Goal: Find contact information: Find contact information

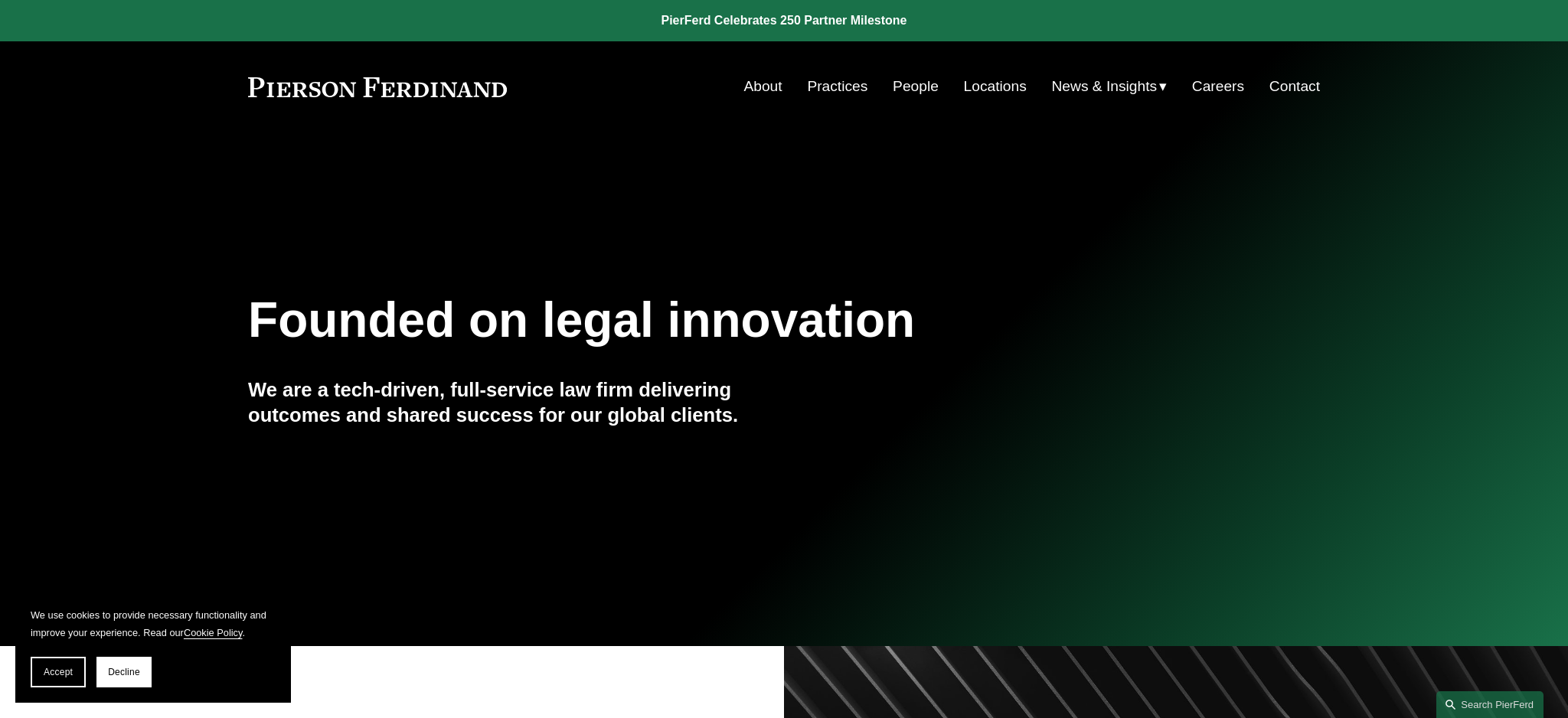
click at [920, 90] on link "People" at bounding box center [915, 87] width 46 height 30
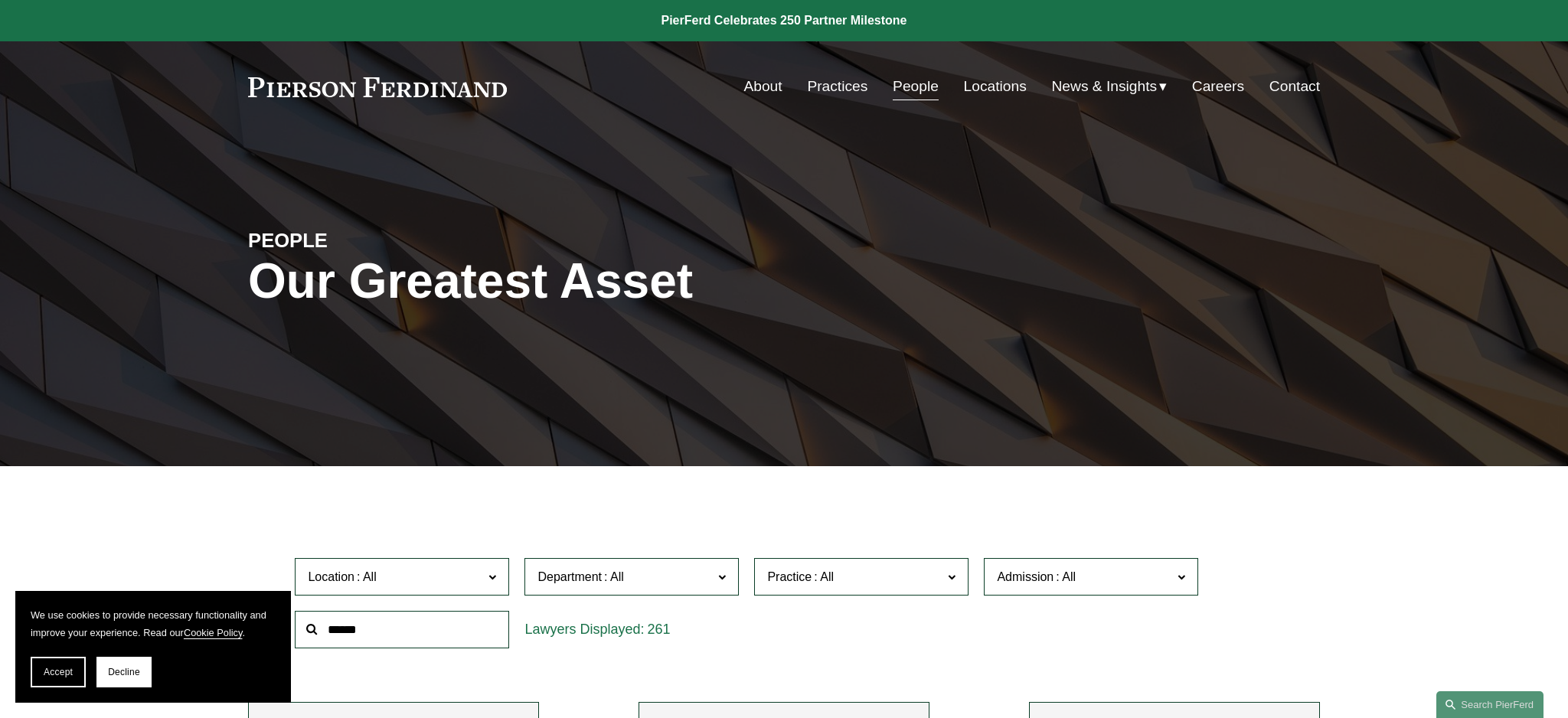
click at [495, 580] on span at bounding box center [492, 577] width 8 height 20
click at [906, 94] on link "People" at bounding box center [915, 87] width 46 height 30
click at [128, 670] on span "Decline" at bounding box center [123, 672] width 33 height 11
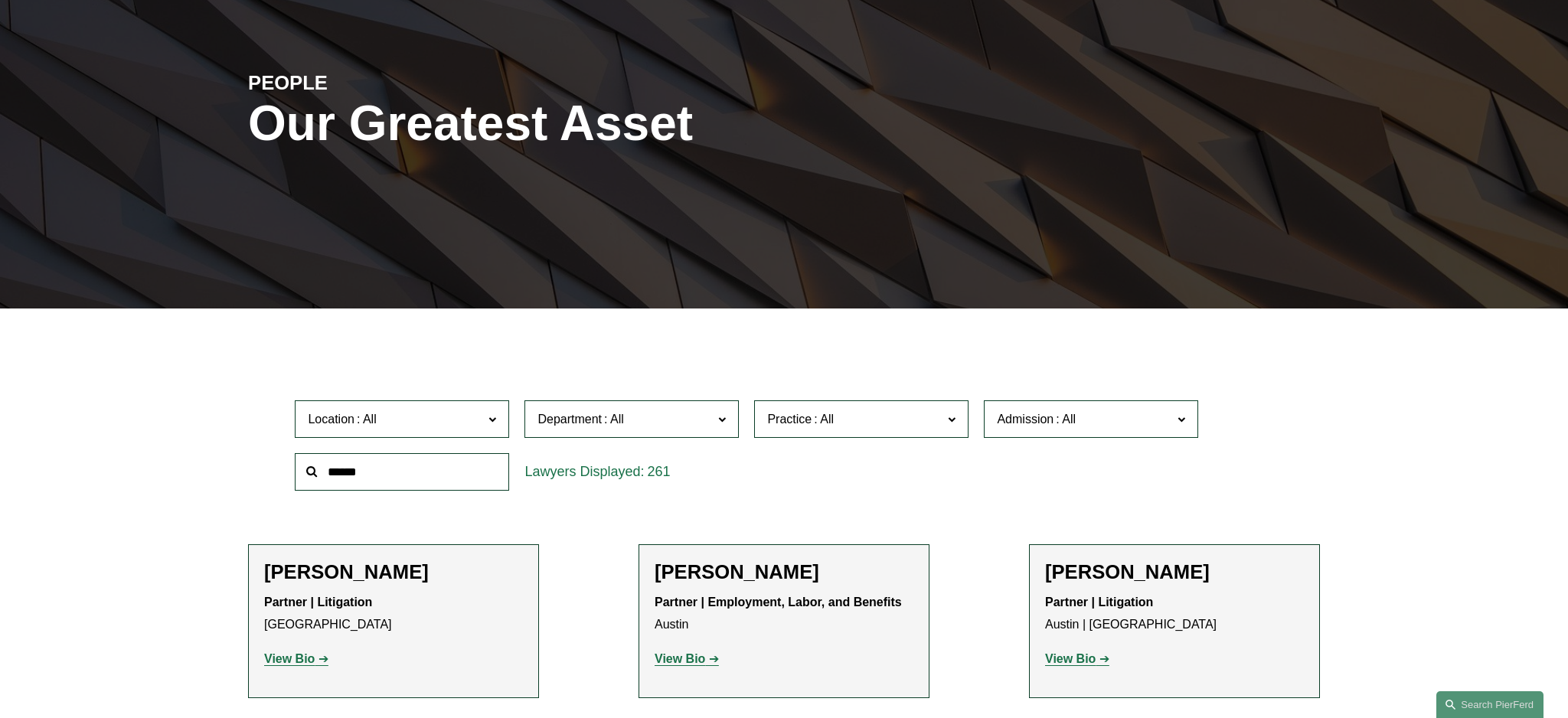
scroll to position [138, 0]
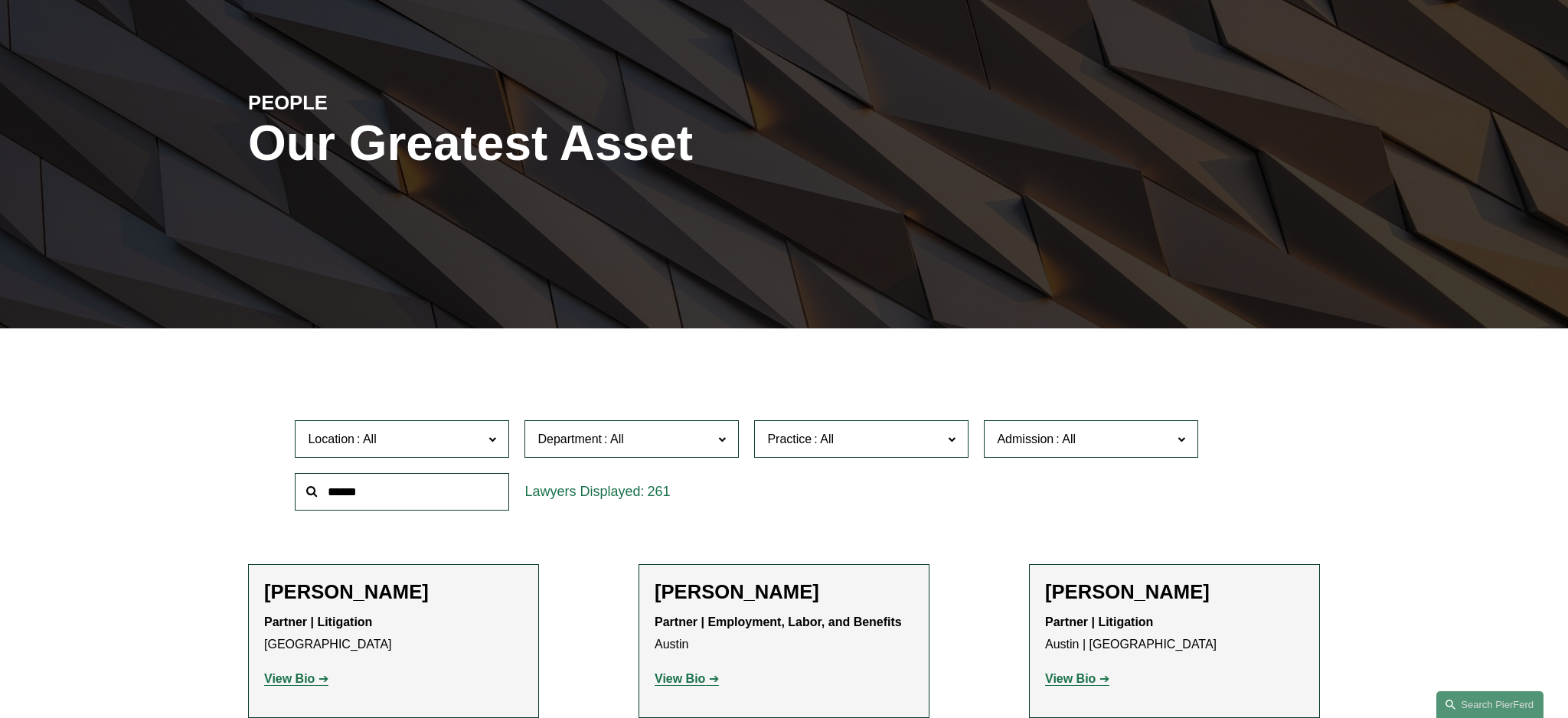
click at [372, 501] on input "text" at bounding box center [401, 492] width 214 height 37
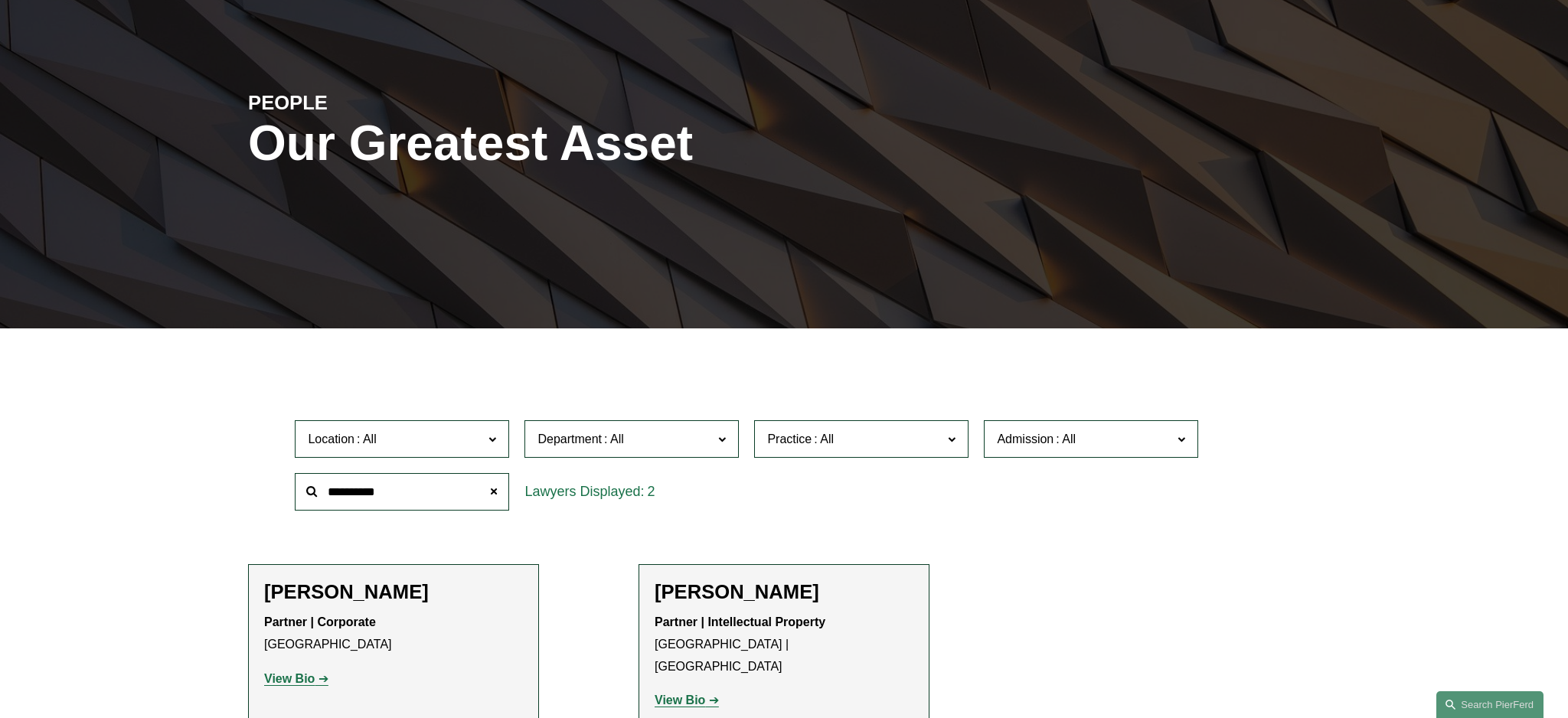
type input "*********"
click at [680, 694] on strong "View Bio" at bounding box center [679, 700] width 50 height 13
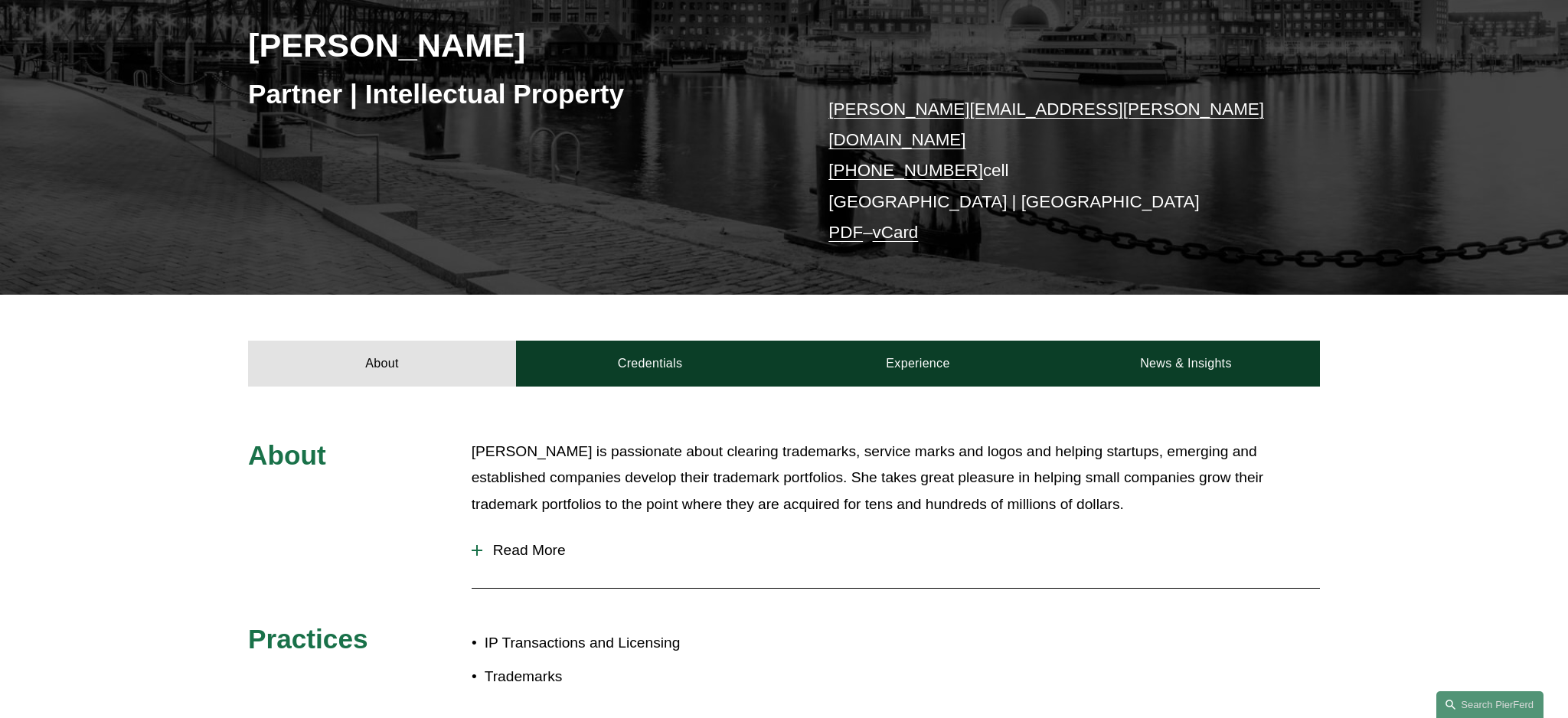
scroll to position [244, 0]
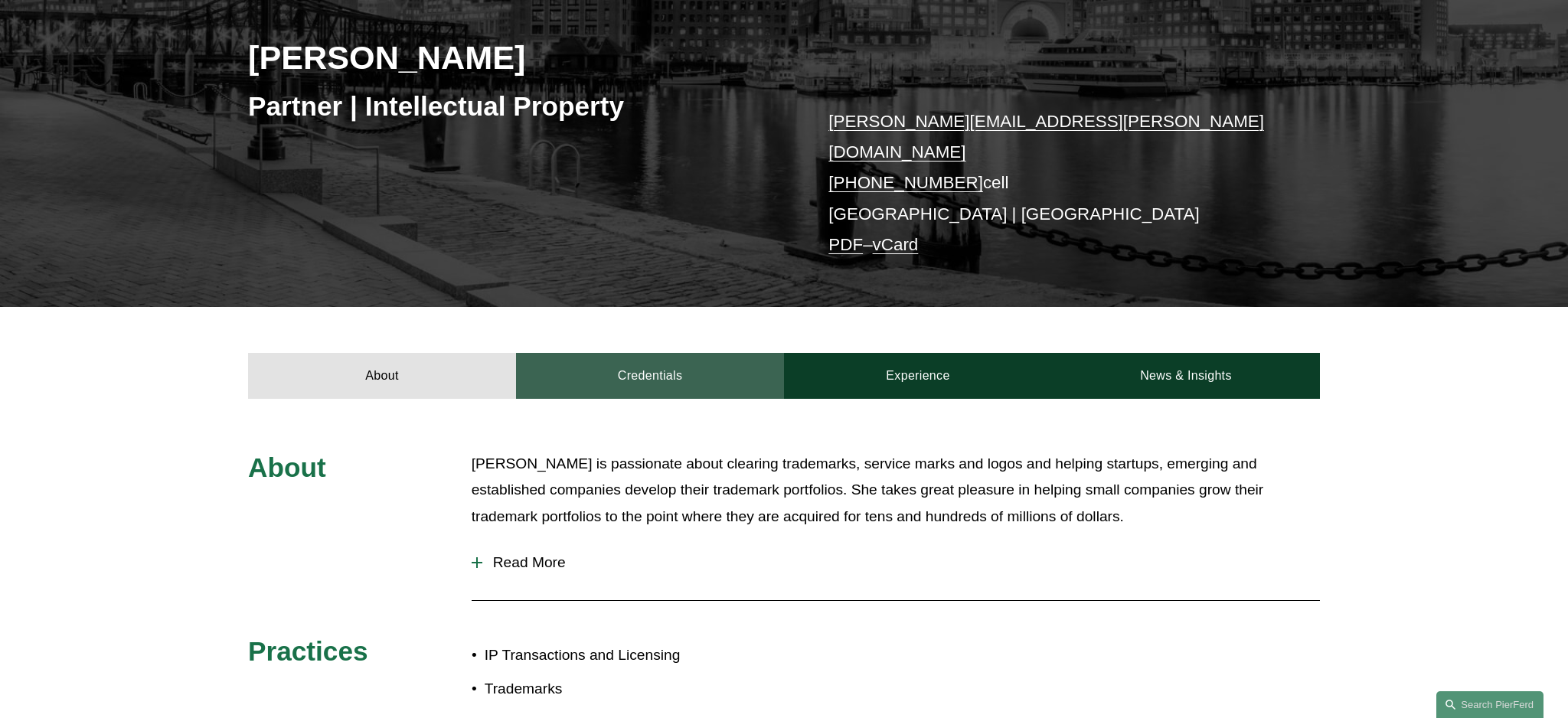
click at [628, 356] on link "Credentials" at bounding box center [650, 376] width 268 height 46
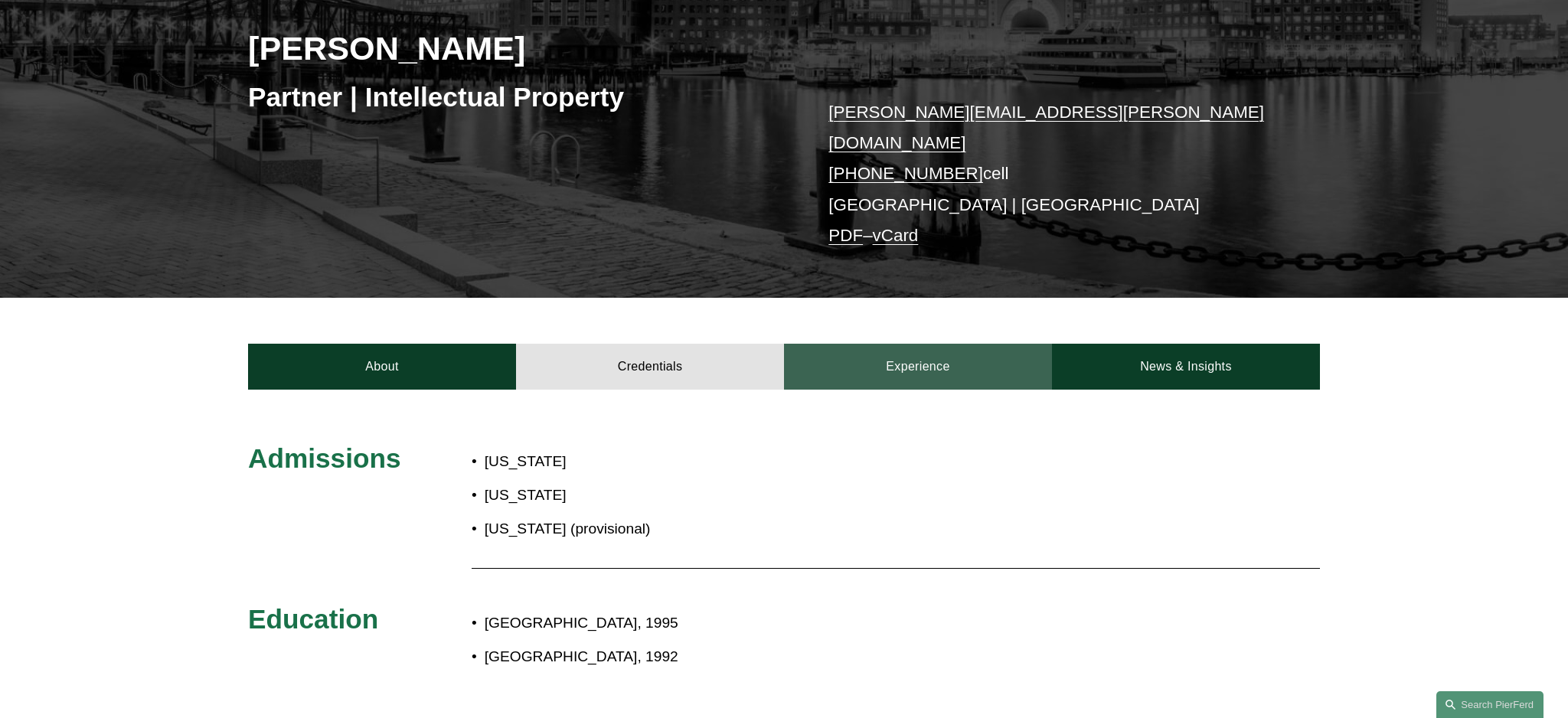
click at [895, 352] on link "Experience" at bounding box center [918, 367] width 268 height 46
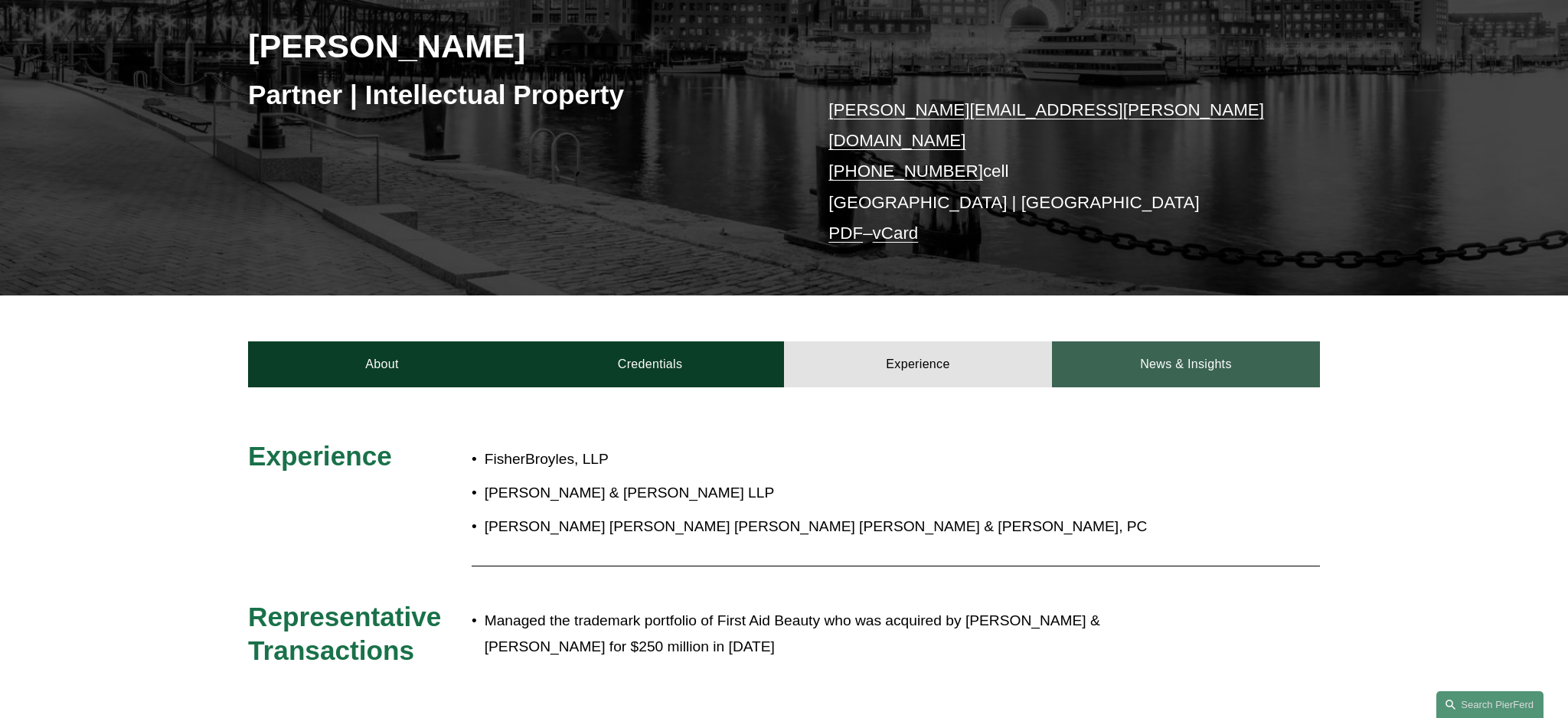
click at [1141, 351] on link "News & Insights" at bounding box center [1186, 364] width 268 height 46
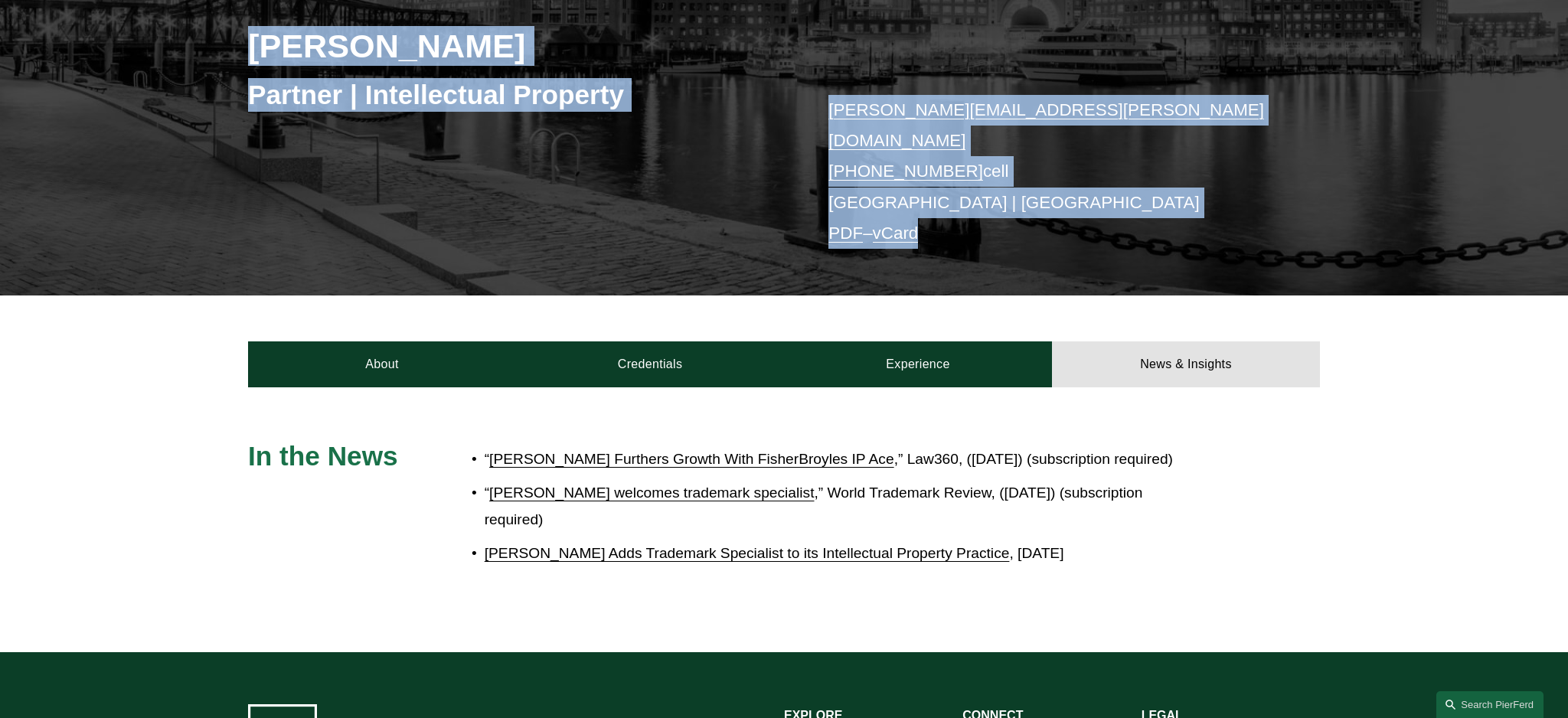
drag, startPoint x: 945, startPoint y: 231, endPoint x: 234, endPoint y: 39, distance: 736.5
click at [234, 39] on div "[PERSON_NAME] Partner | Intellectual Property [PERSON_NAME][EMAIL_ADDRESS][PERS…" at bounding box center [784, 113] width 1568 height 362
copy div "[PERSON_NAME] Partner | Intellectual Property [PERSON_NAME][EMAIL_ADDRESS][PERS…"
click at [899, 224] on link "vCard" at bounding box center [895, 233] width 46 height 19
